Goal: Answer question/provide support

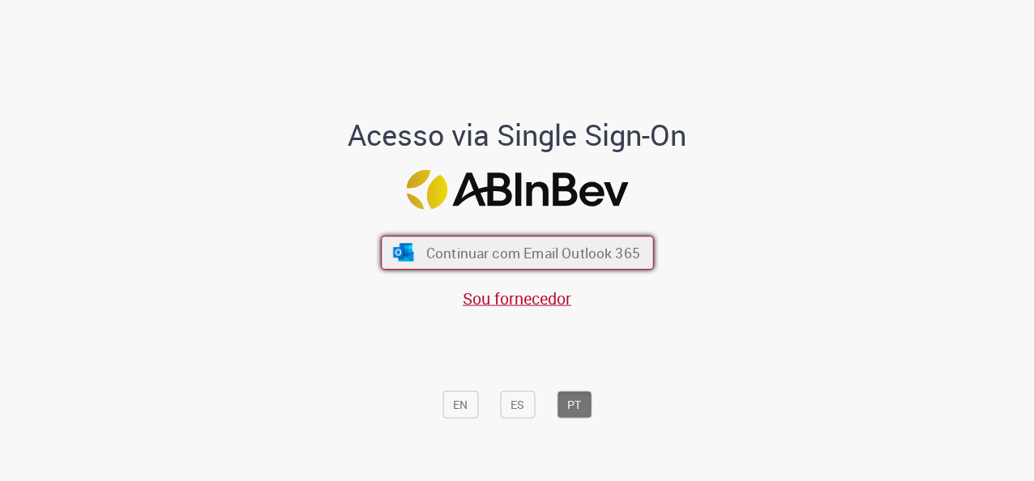
click at [535, 253] on span "Continuar com Email Outlook 365" at bounding box center [532, 253] width 214 height 19
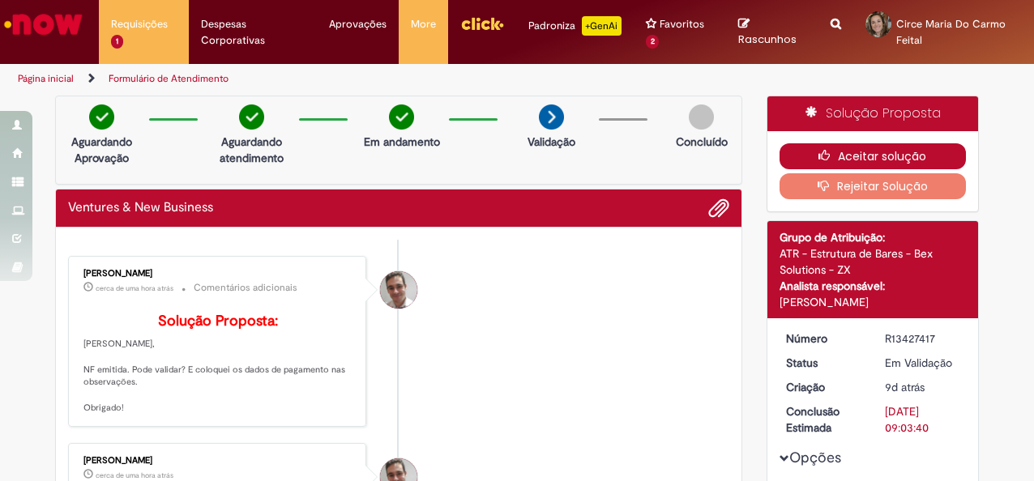
click at [799, 151] on button "Aceitar solução" at bounding box center [872, 156] width 187 height 26
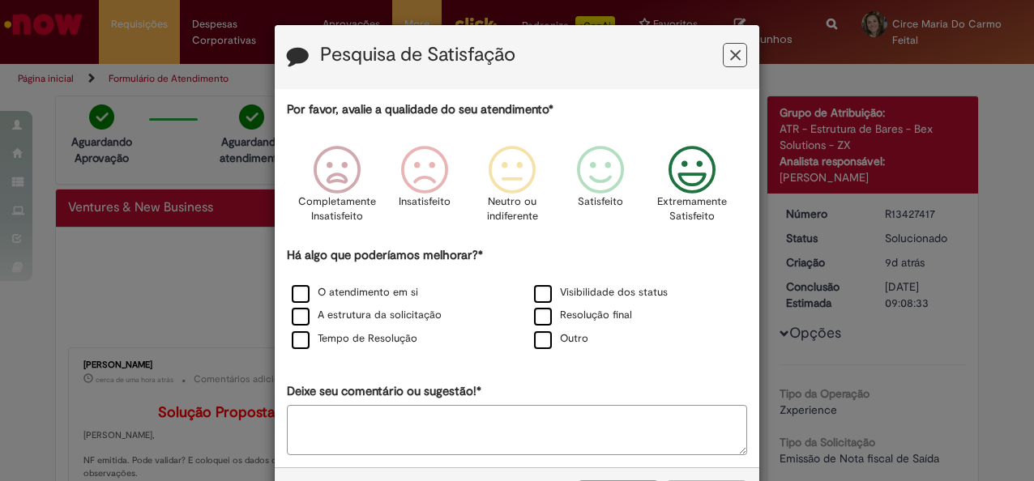
click at [692, 160] on icon "Feedback" at bounding box center [692, 170] width 61 height 49
click at [737, 45] on button "Feedback" at bounding box center [735, 55] width 24 height 24
